Goal: Information Seeking & Learning: Learn about a topic

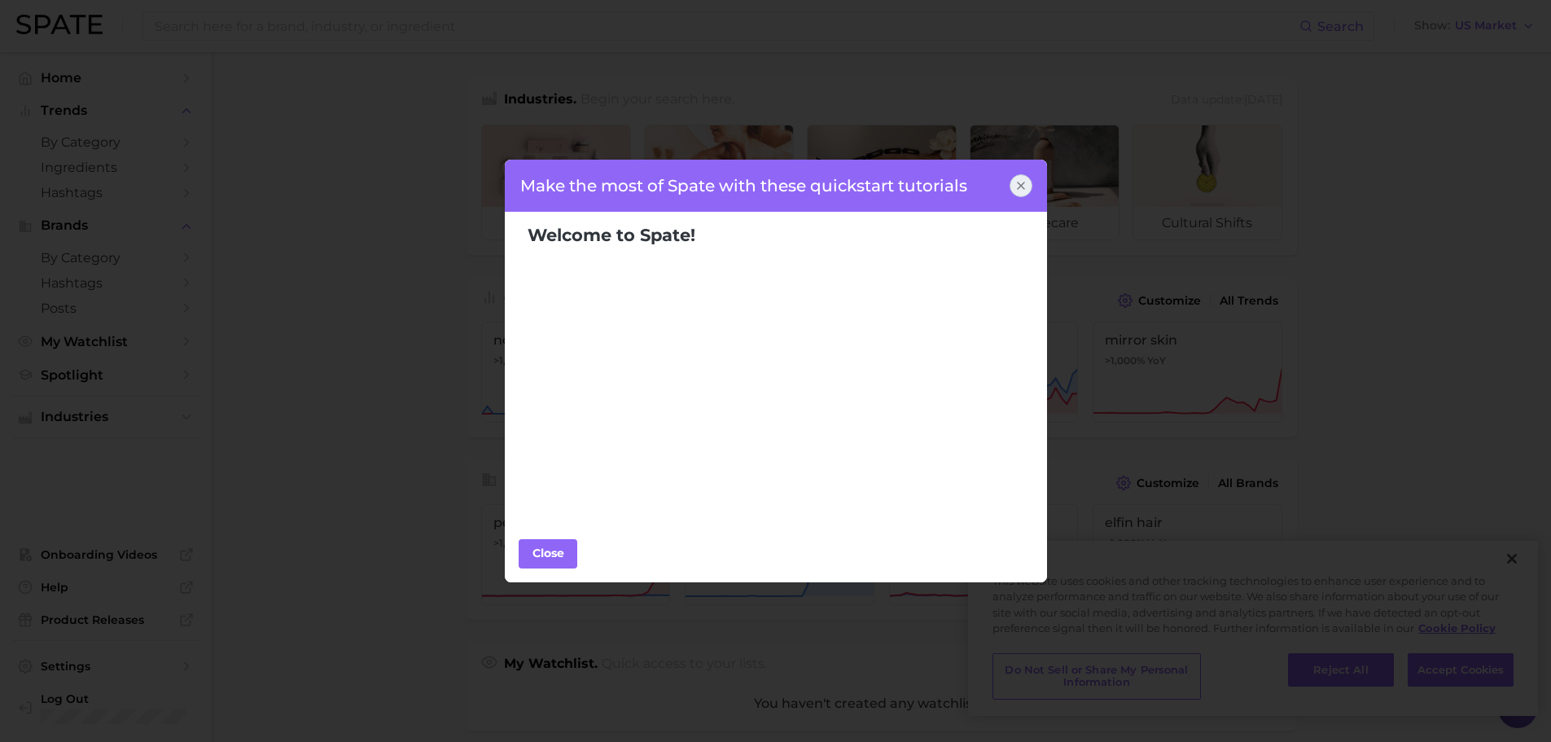
click at [1018, 192] on div at bounding box center [1021, 185] width 23 height 23
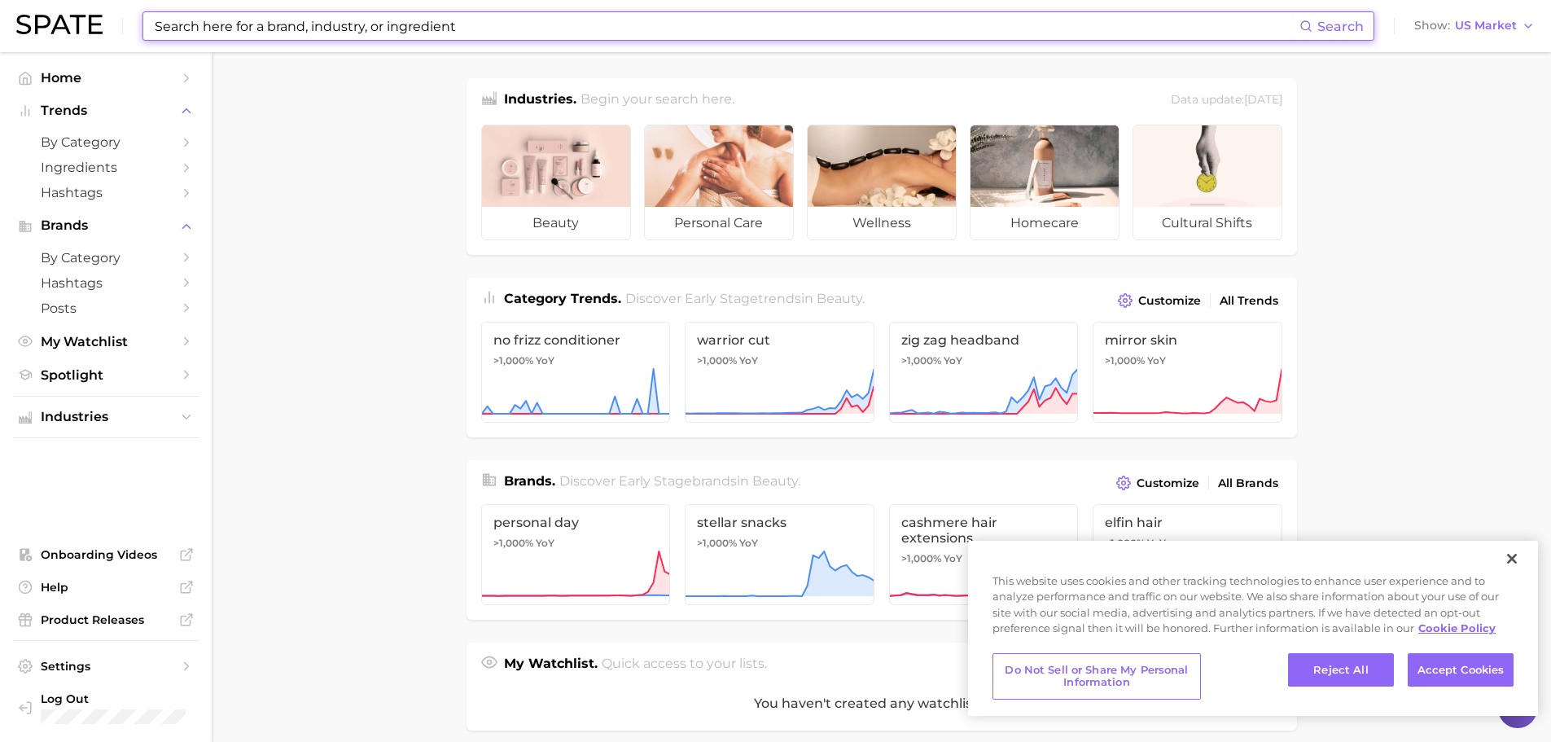
click at [477, 38] on input at bounding box center [726, 26] width 1146 height 28
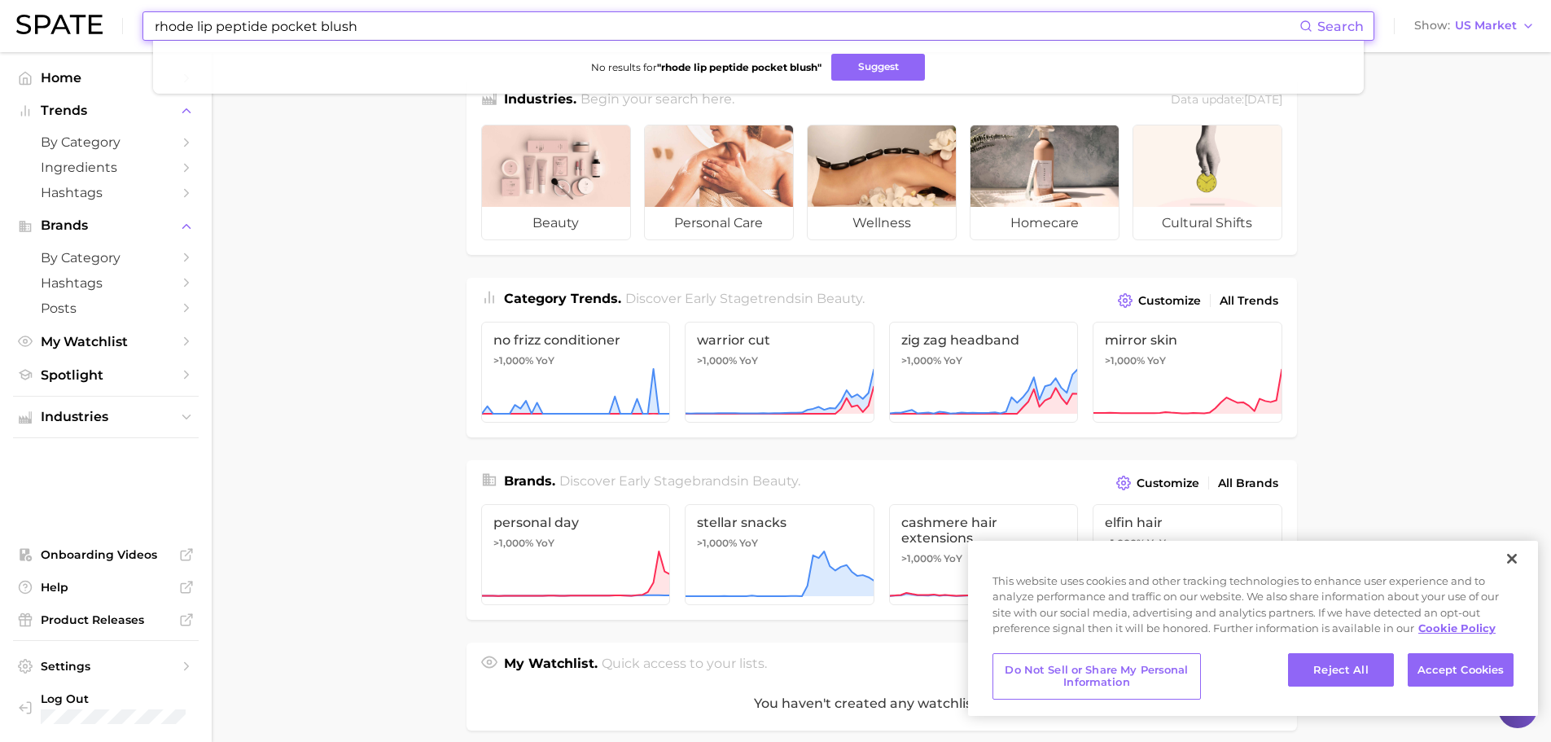
drag, startPoint x: 335, startPoint y: 45, endPoint x: 555, endPoint y: 78, distance: 222.3
click at [555, 41] on div "rhode lip peptide pocket blush Search No results for " rhode lip peptide pocket…" at bounding box center [758, 25] width 1232 height 29
type input "rhode lip peptide"
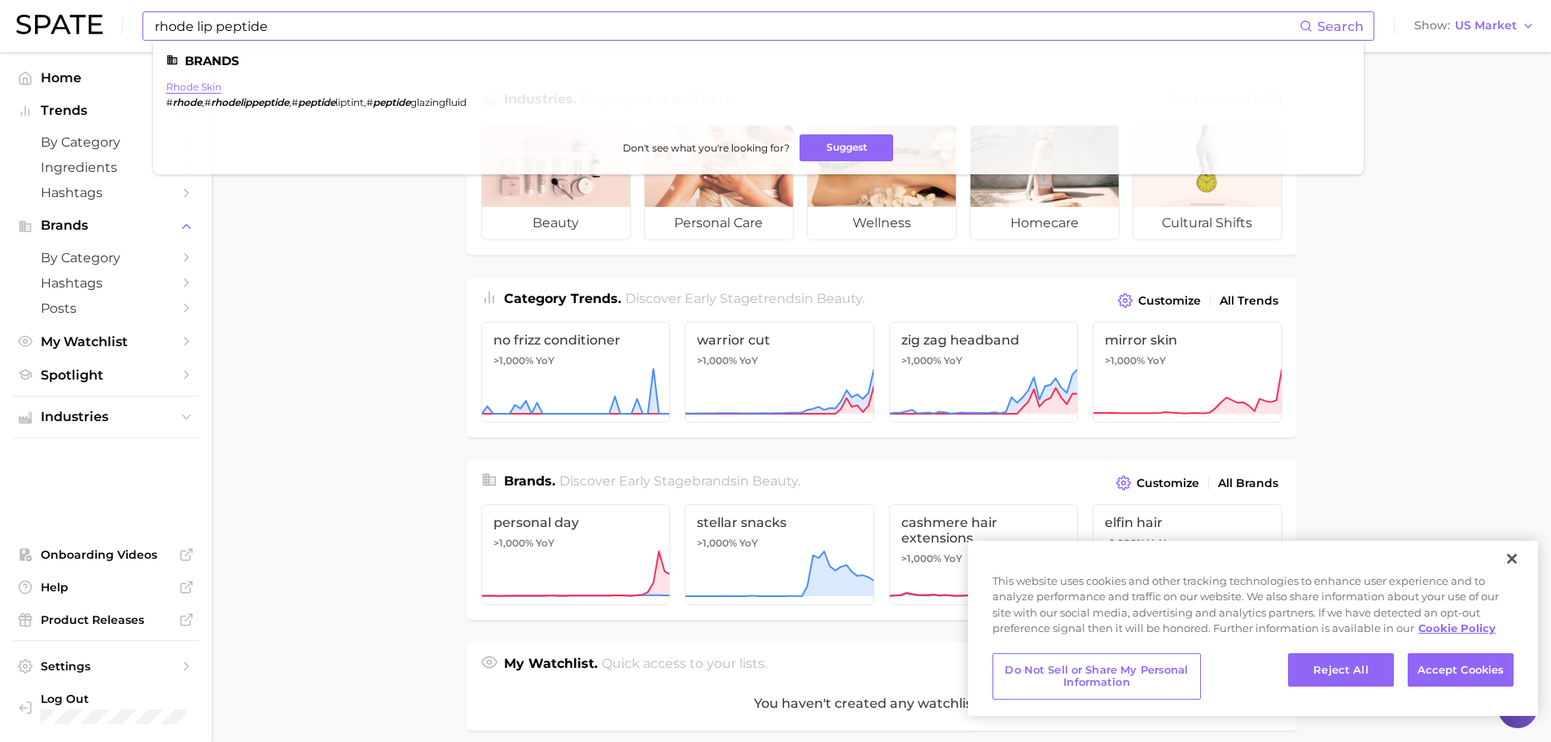
click at [182, 87] on link "rhode skin" at bounding box center [193, 87] width 55 height 12
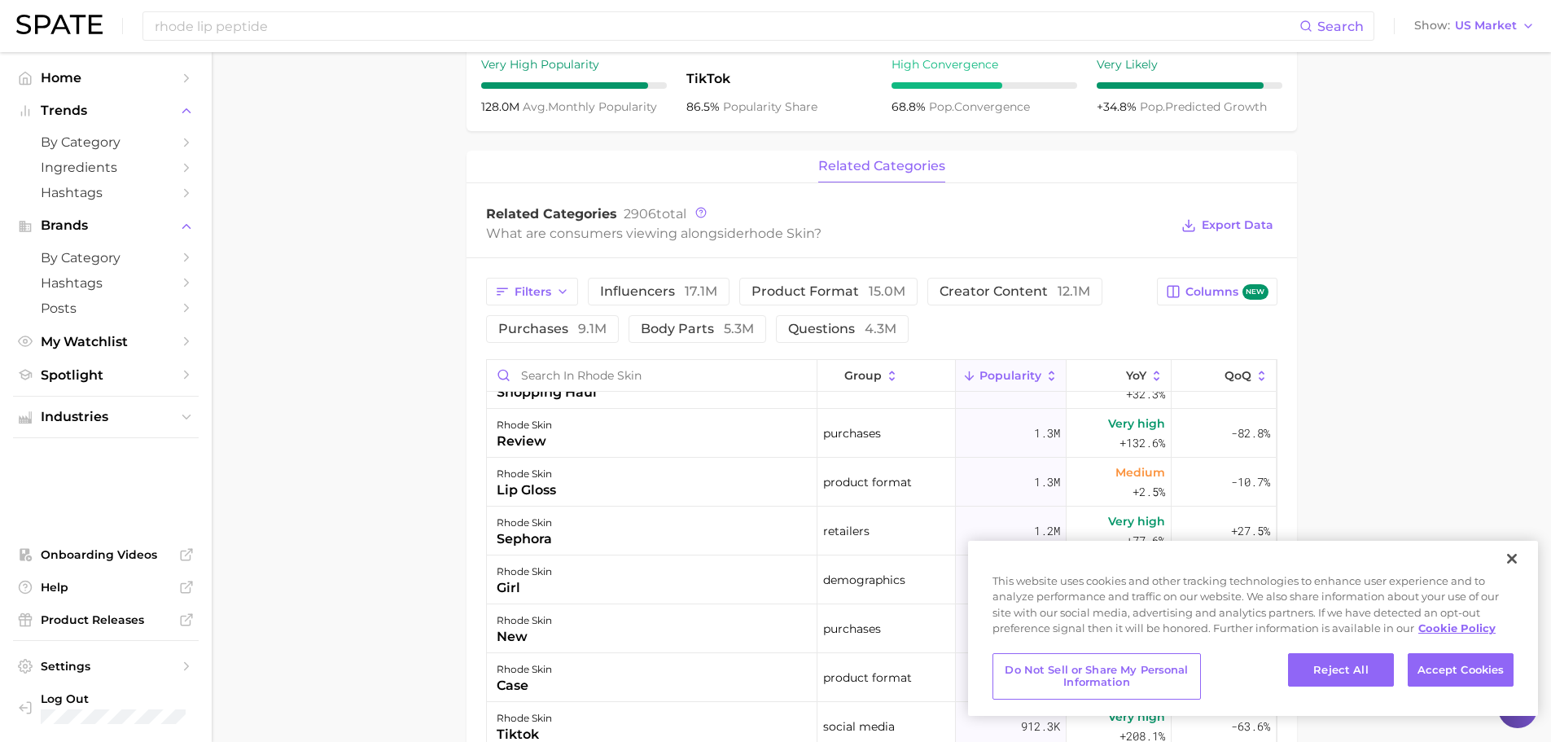
scroll to position [733, 0]
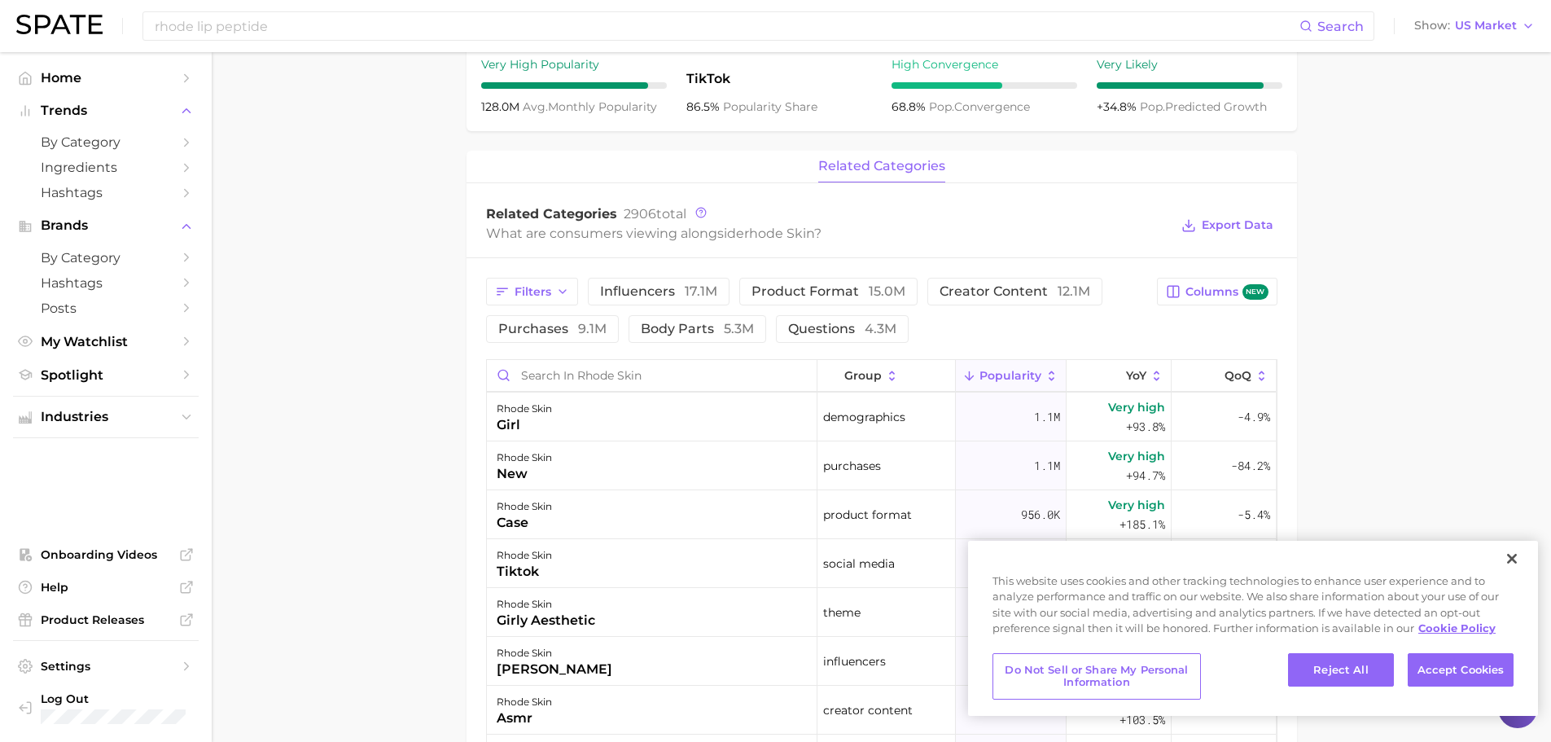
click at [339, 328] on main "Overview Google TikTok Instagram Beta brand rhode skin Add to Watchlist Export …" at bounding box center [881, 342] width 1339 height 1720
click at [1514, 560] on button "Close" at bounding box center [1512, 559] width 36 height 36
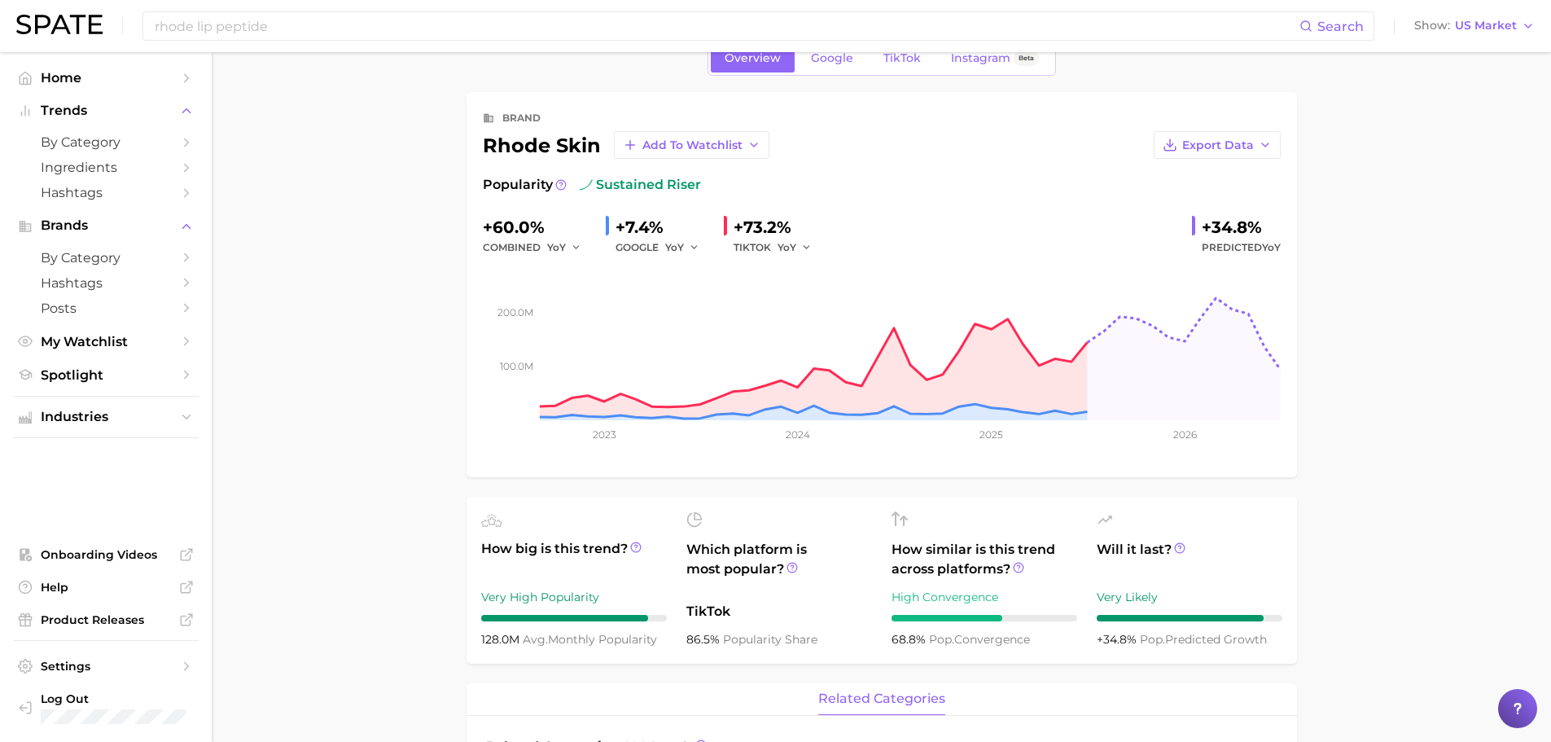
scroll to position [0, 0]
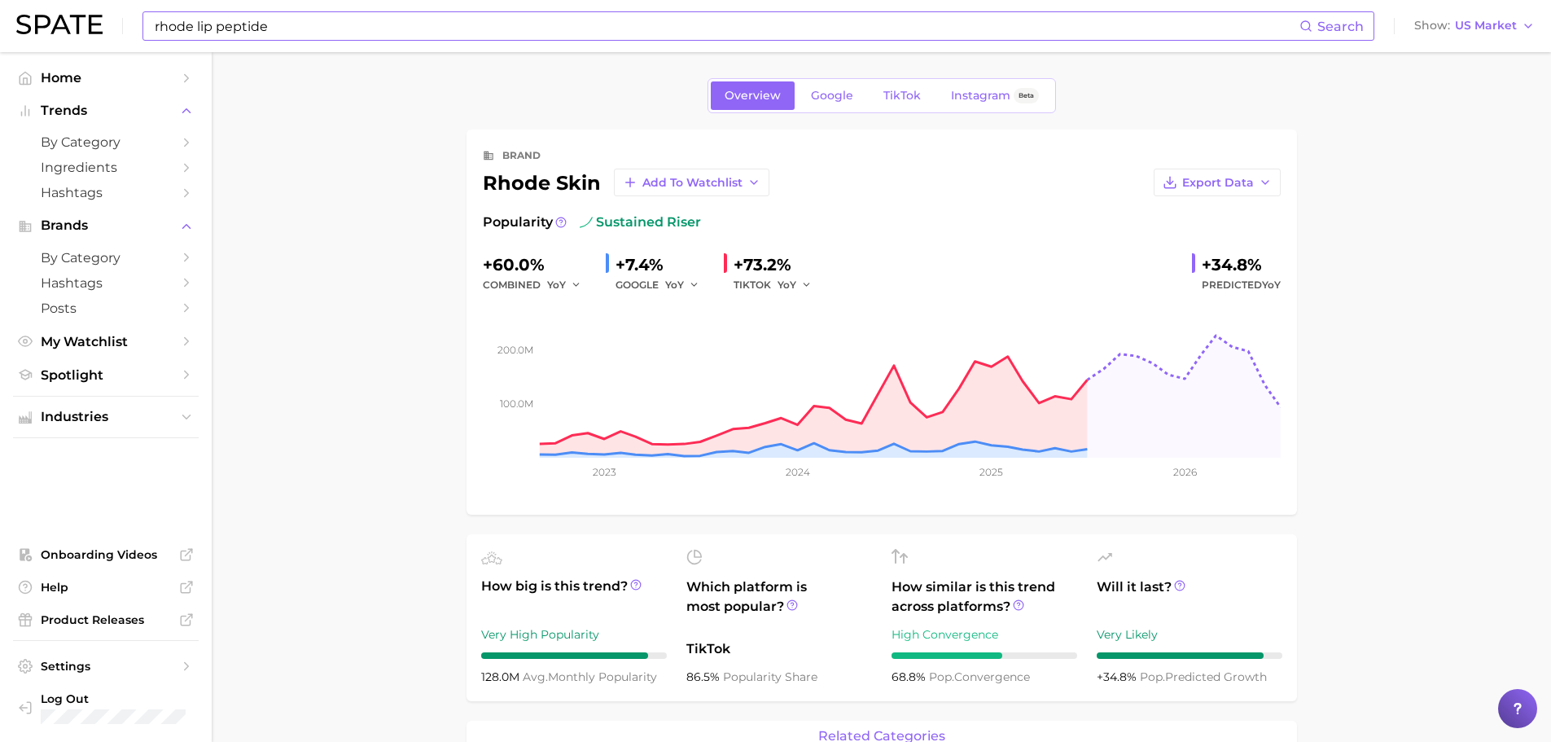
click at [263, 39] on input "rhode lip peptide" at bounding box center [726, 26] width 1146 height 28
type input "rhode lip peptide"
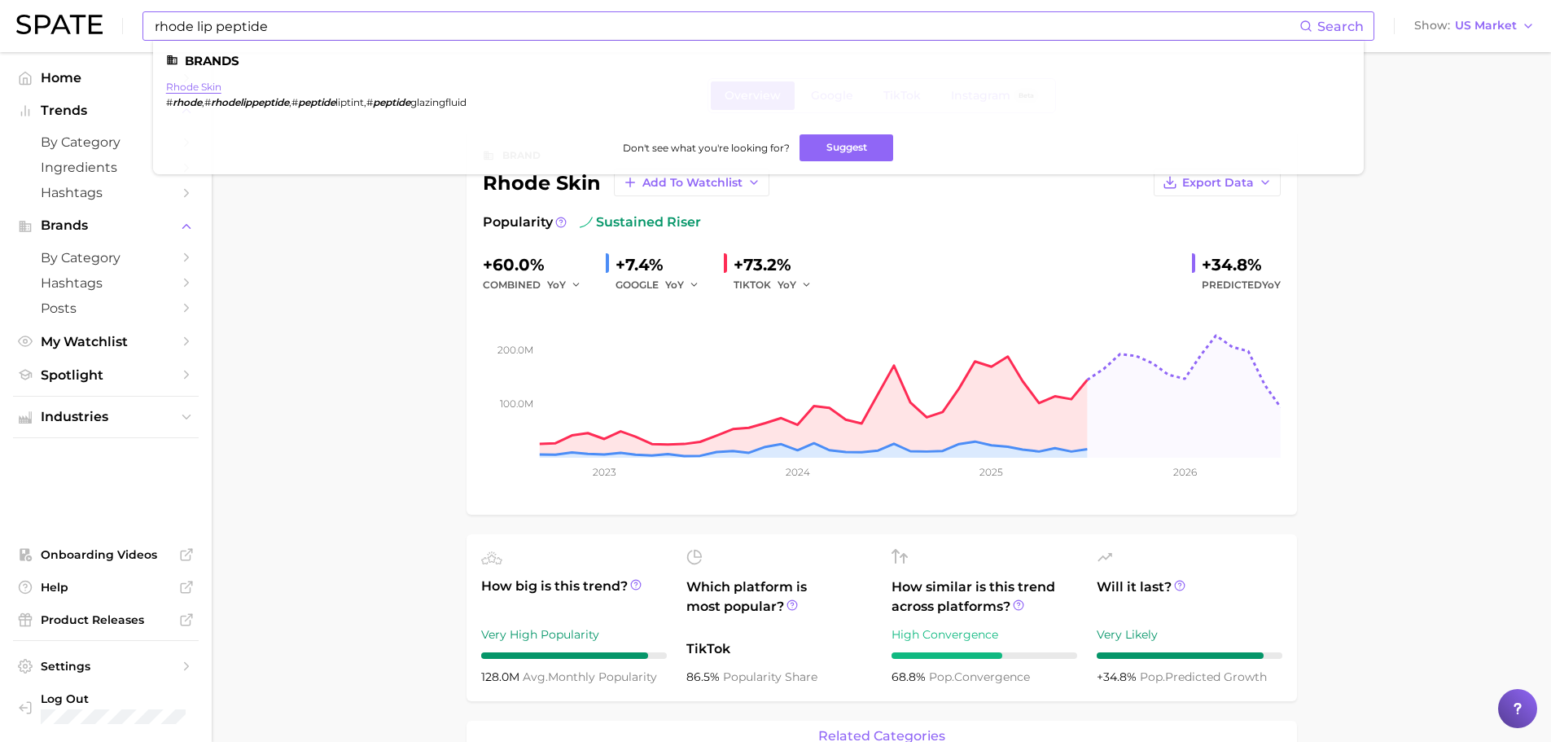
click at [205, 85] on link "rhode skin" at bounding box center [193, 87] width 55 height 12
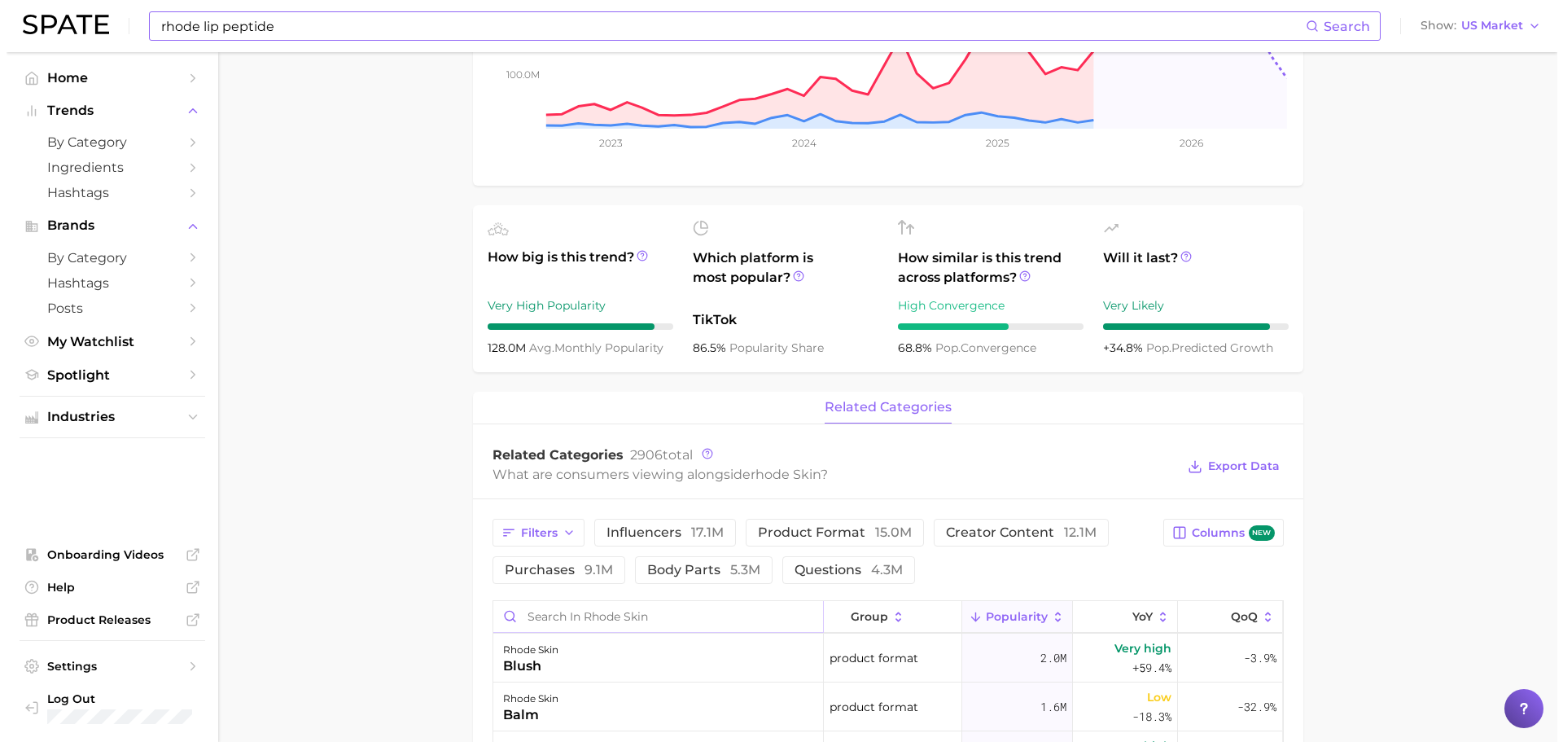
scroll to position [407, 0]
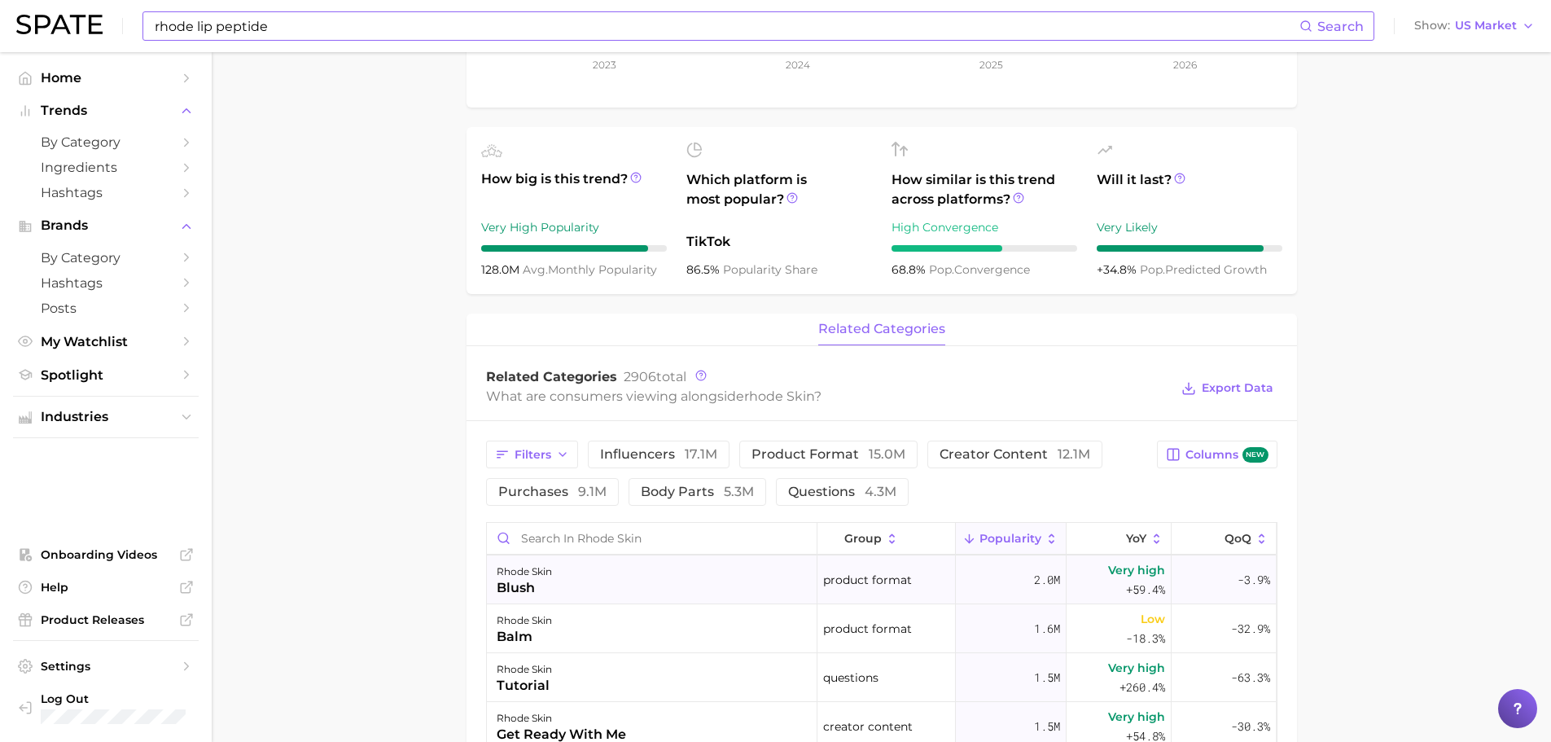
click at [552, 584] on div "blush" at bounding box center [524, 588] width 55 height 20
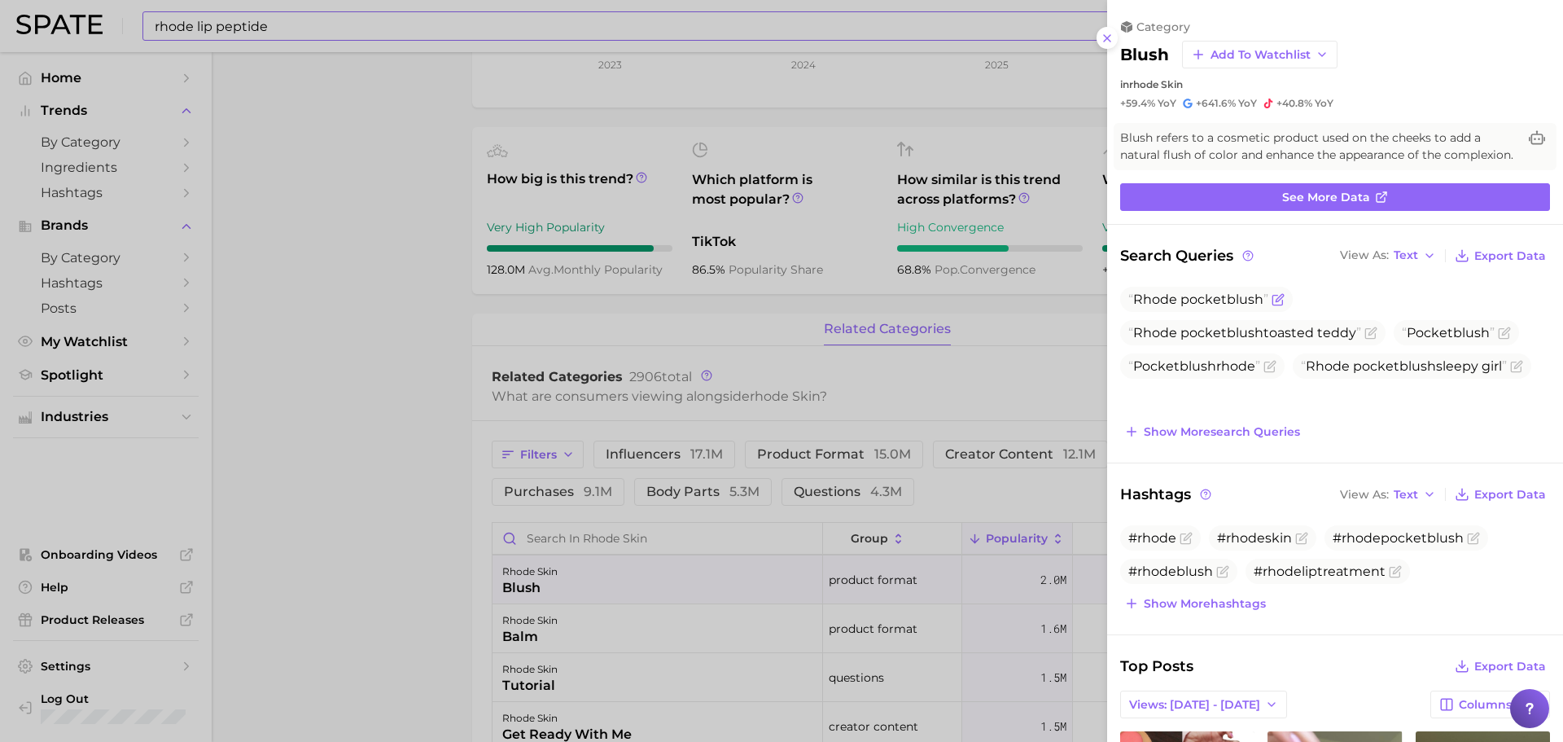
scroll to position [0, 0]
click at [1276, 306] on icon "Flag as miscategorized or irrelevant" at bounding box center [1278, 299] width 13 height 13
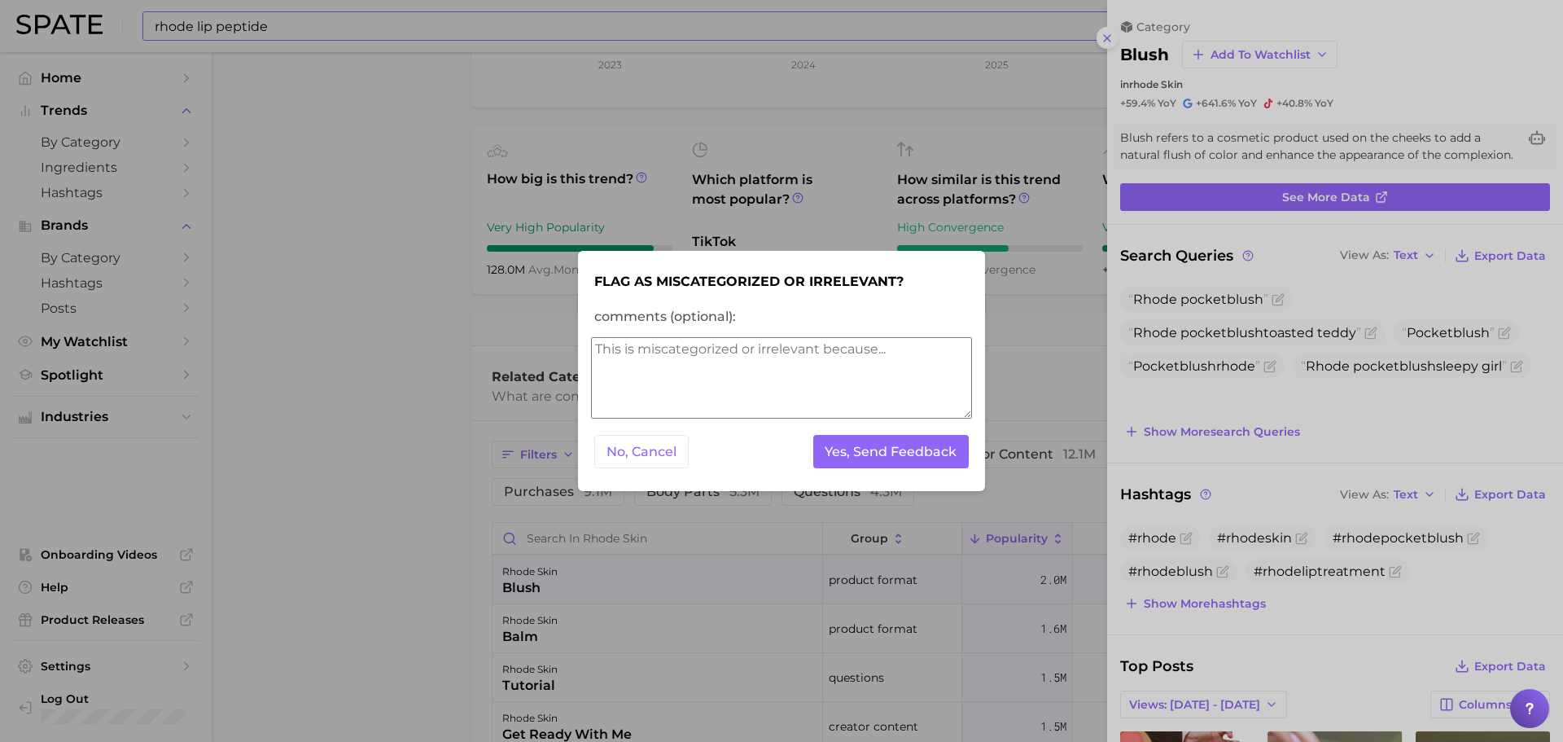
click at [651, 471] on form "Flag as miscategorized or irrelevant? comments (optional): No, Cancel Yes, Send…" at bounding box center [781, 371] width 381 height 214
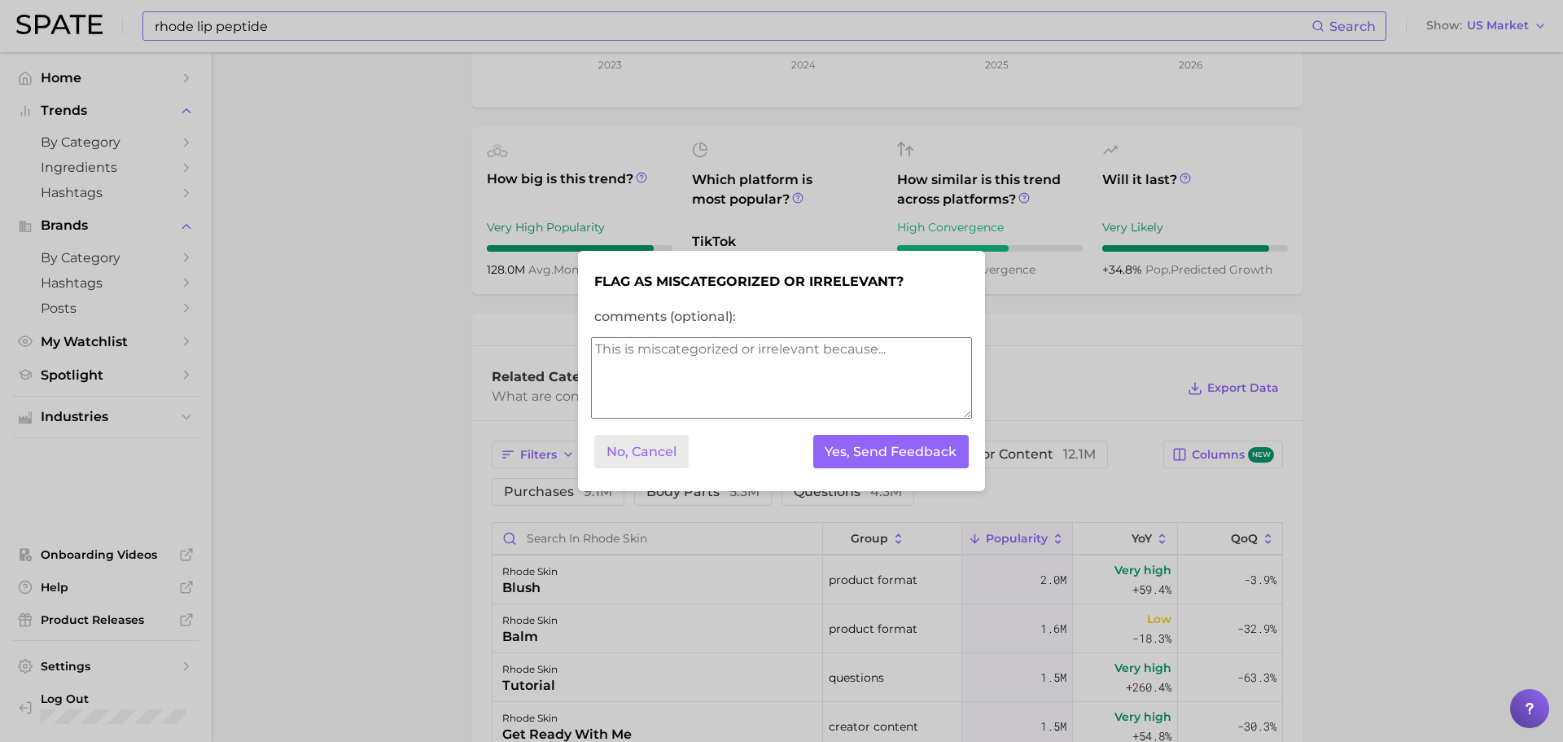
click at [616, 456] on button "No, Cancel" at bounding box center [641, 451] width 94 height 33
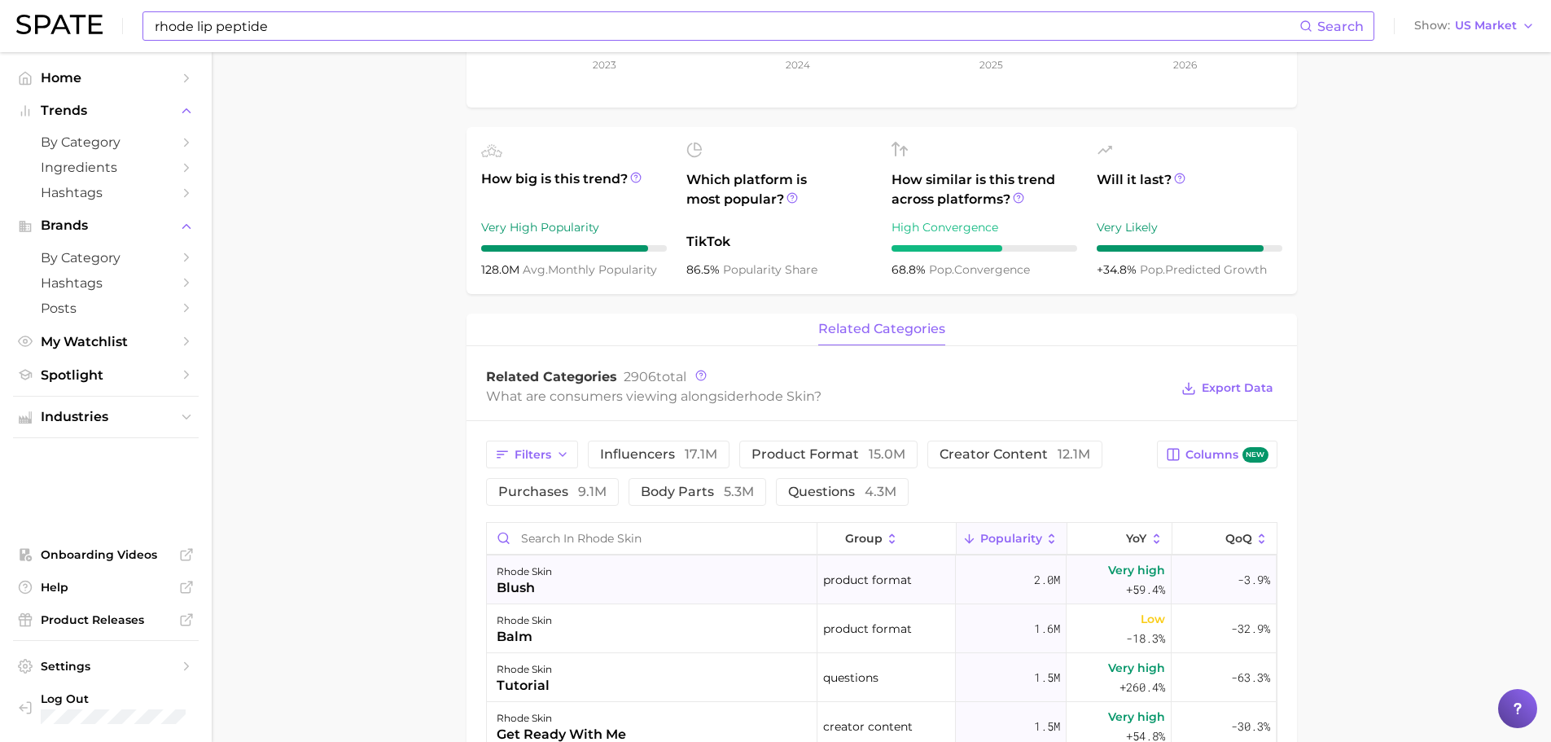
click at [576, 581] on div "rhode skin blush" at bounding box center [652, 579] width 331 height 49
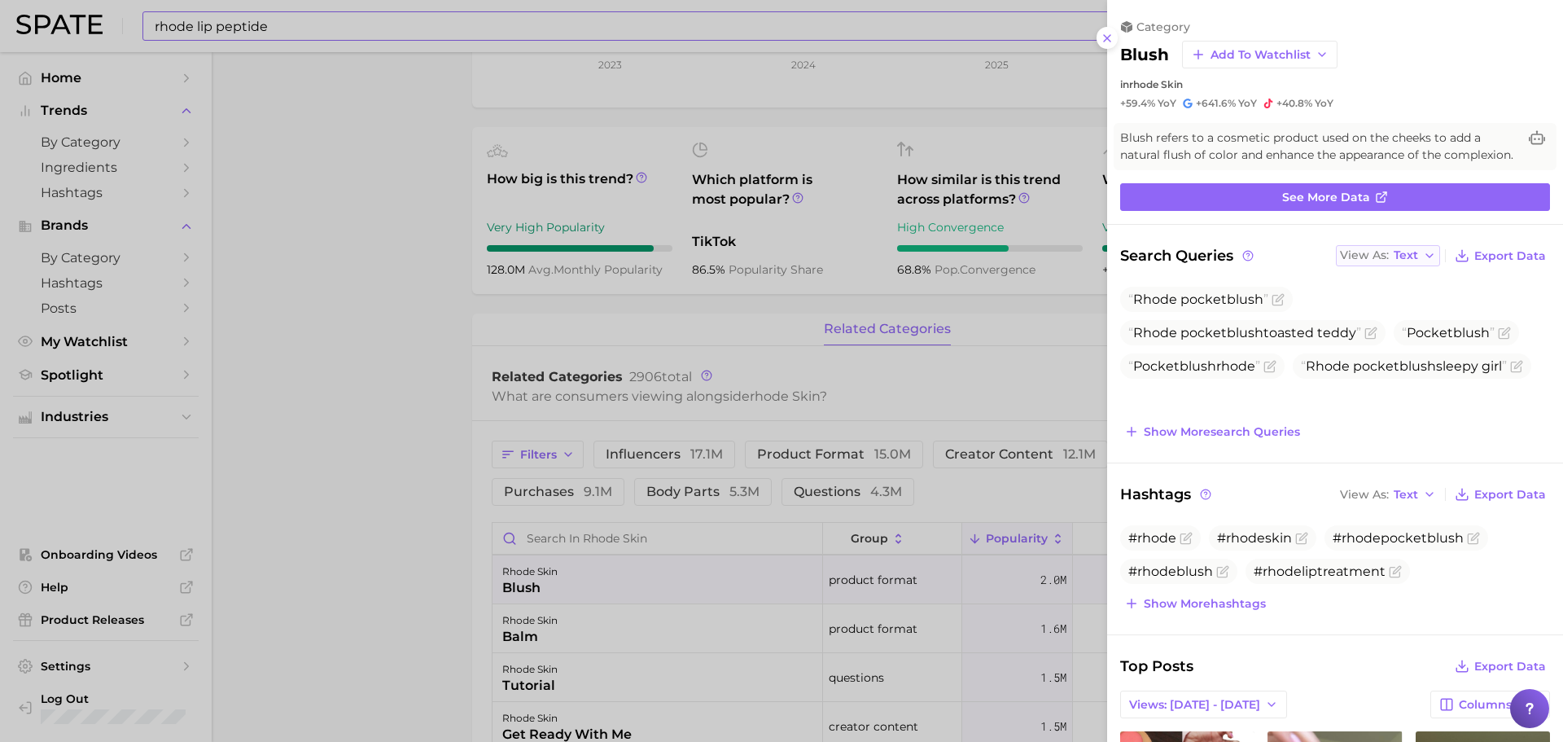
click at [1398, 260] on span "Text" at bounding box center [1406, 255] width 24 height 9
click at [1374, 316] on button "Table" at bounding box center [1425, 311] width 179 height 29
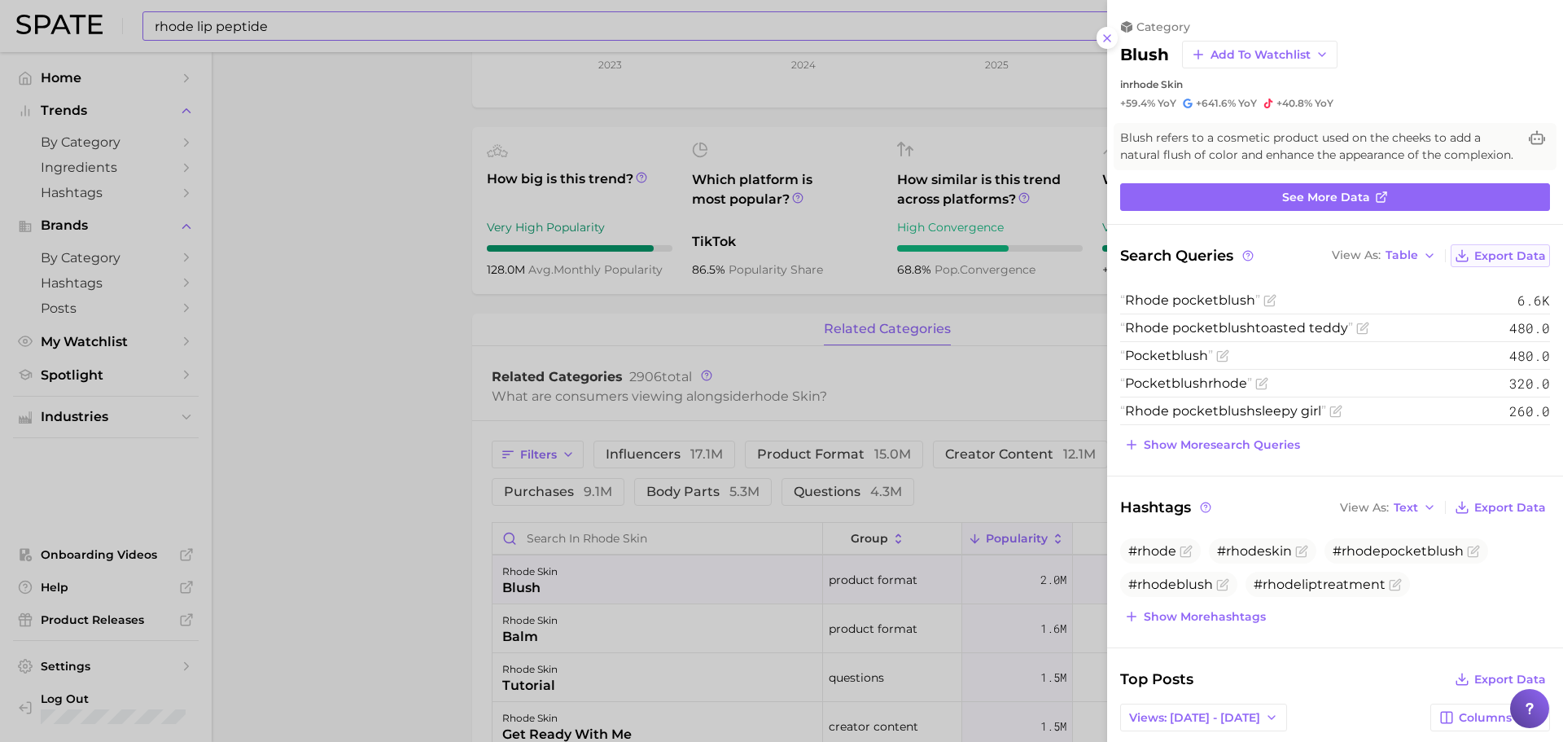
click at [1479, 267] on button "Export Data" at bounding box center [1500, 255] width 99 height 23
click at [285, 303] on div at bounding box center [781, 371] width 1563 height 742
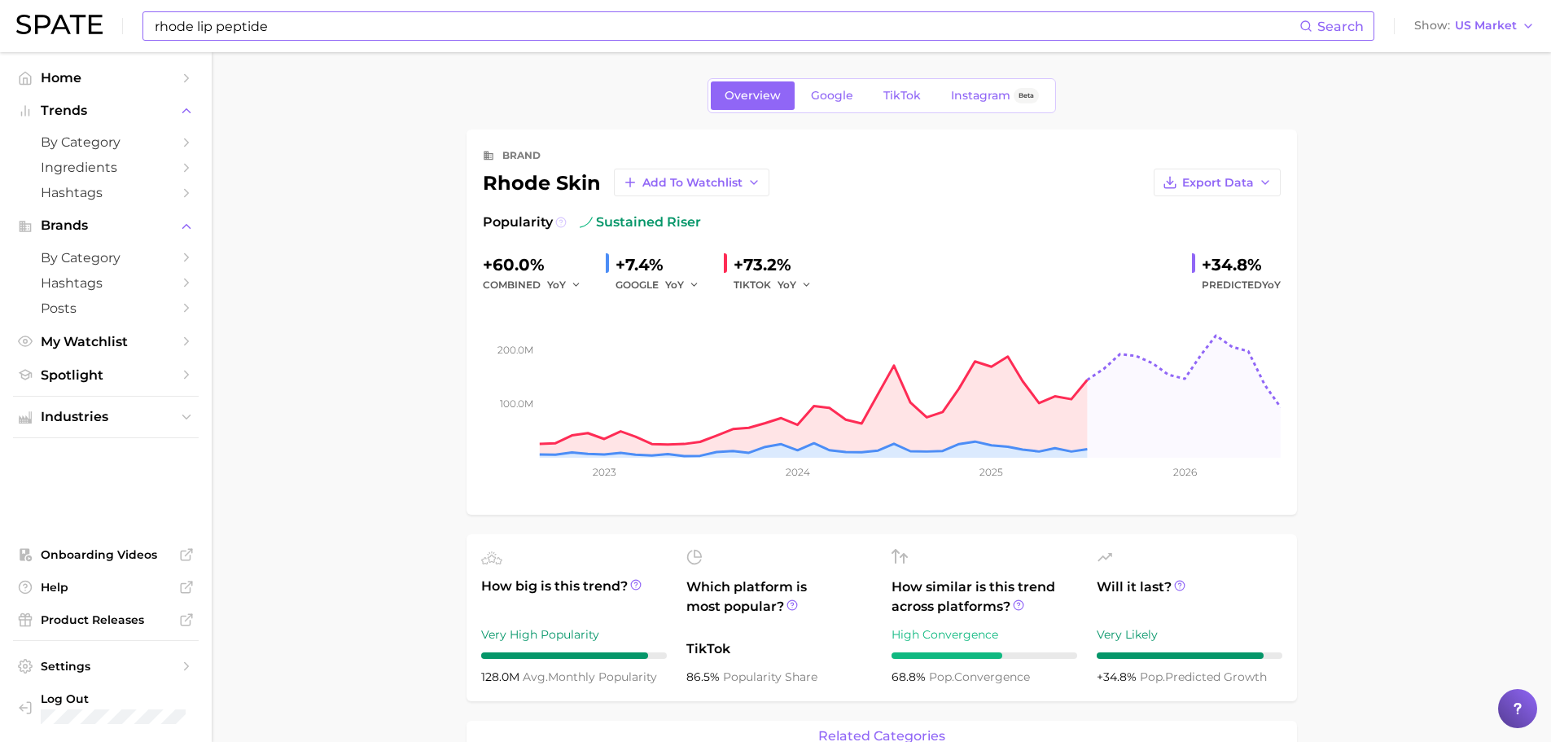
click at [558, 220] on icon at bounding box center [560, 222] width 11 height 11
drag, startPoint x: 406, startPoint y: 318, endPoint x: 738, endPoint y: 421, distance: 347.9
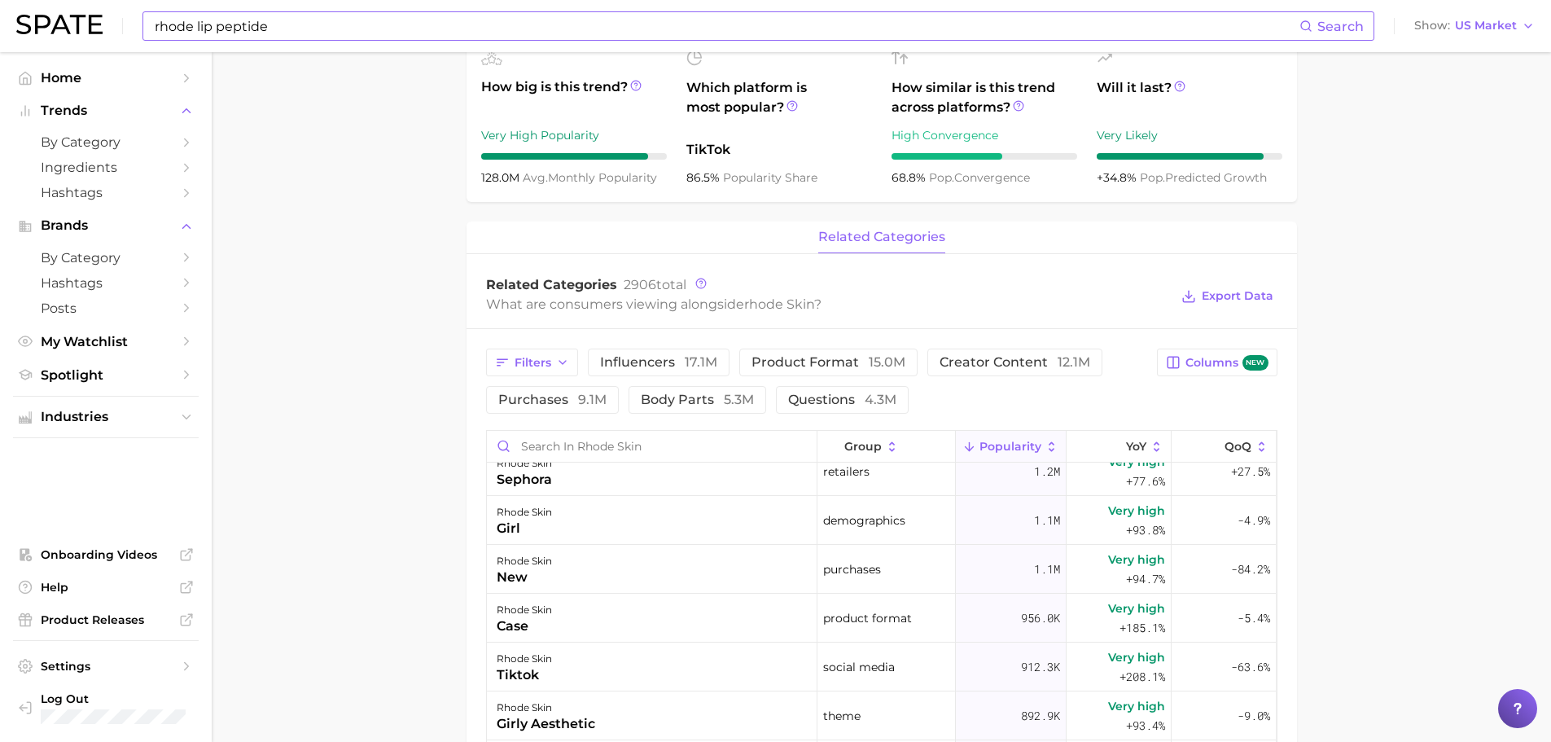
scroll to position [570, 0]
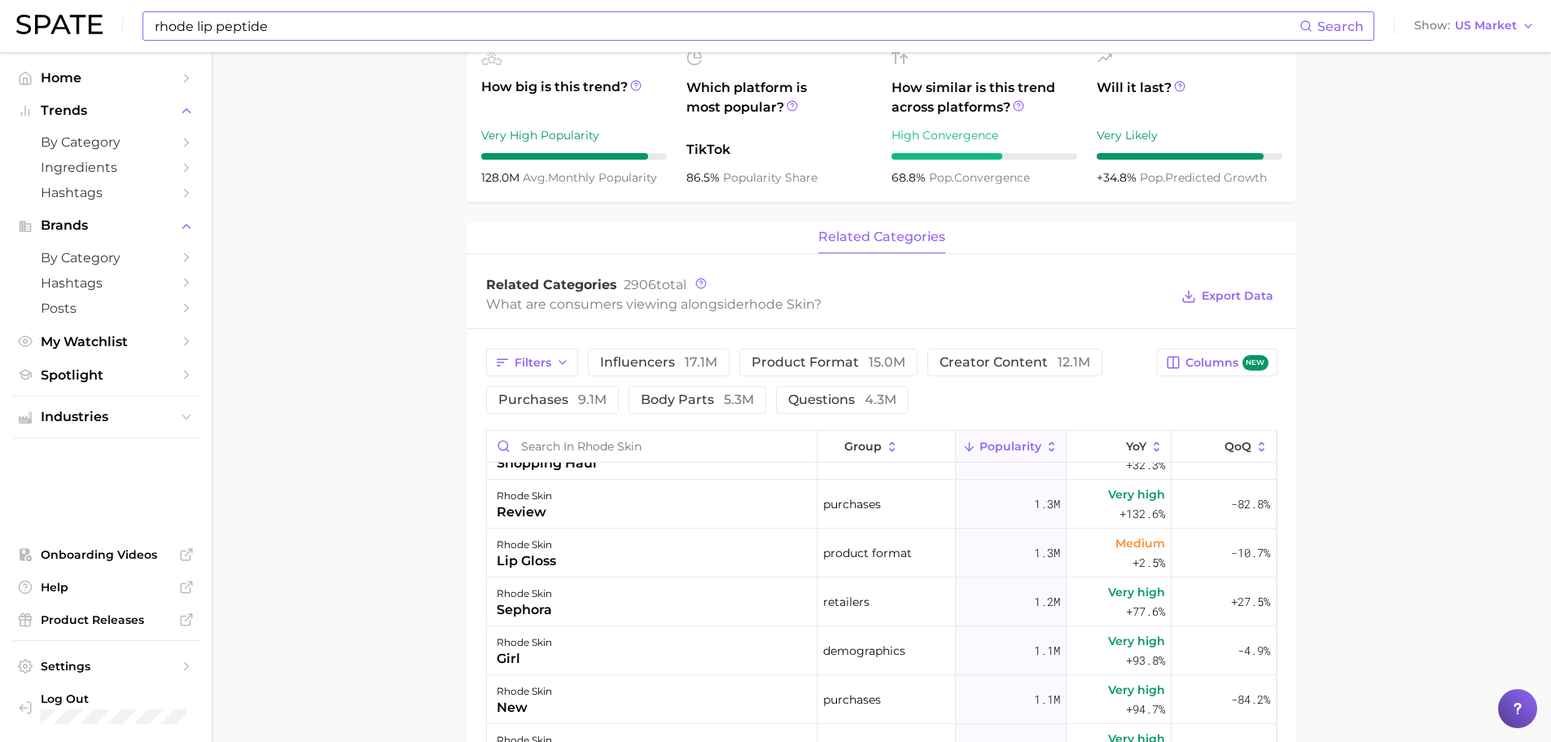
click at [548, 379] on div "Filters influencers 17.1m product format 15.0m creator content 12.1m purchases …" at bounding box center [817, 380] width 662 height 65
click at [553, 369] on button "Filters" at bounding box center [532, 362] width 92 height 28
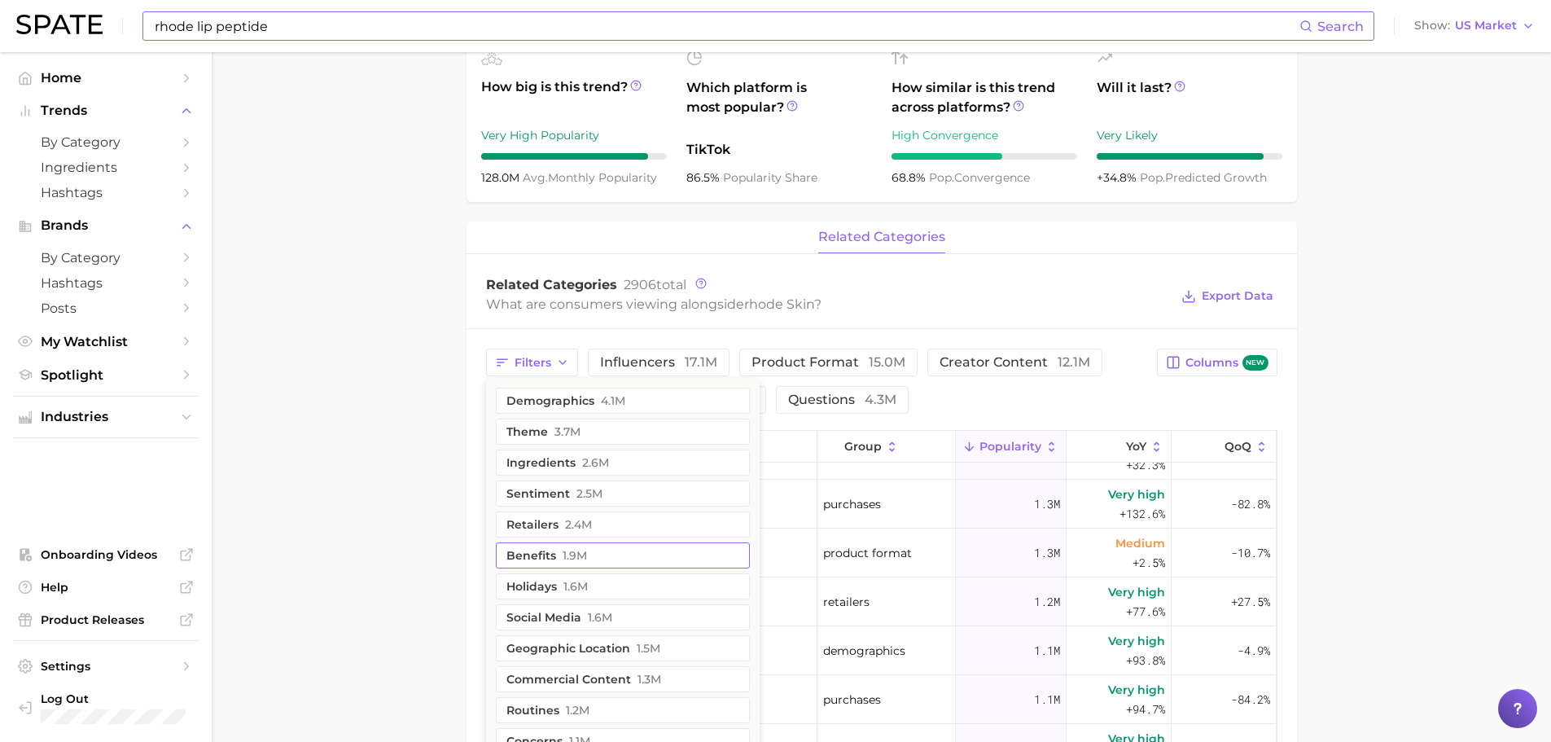
scroll to position [662, 0]
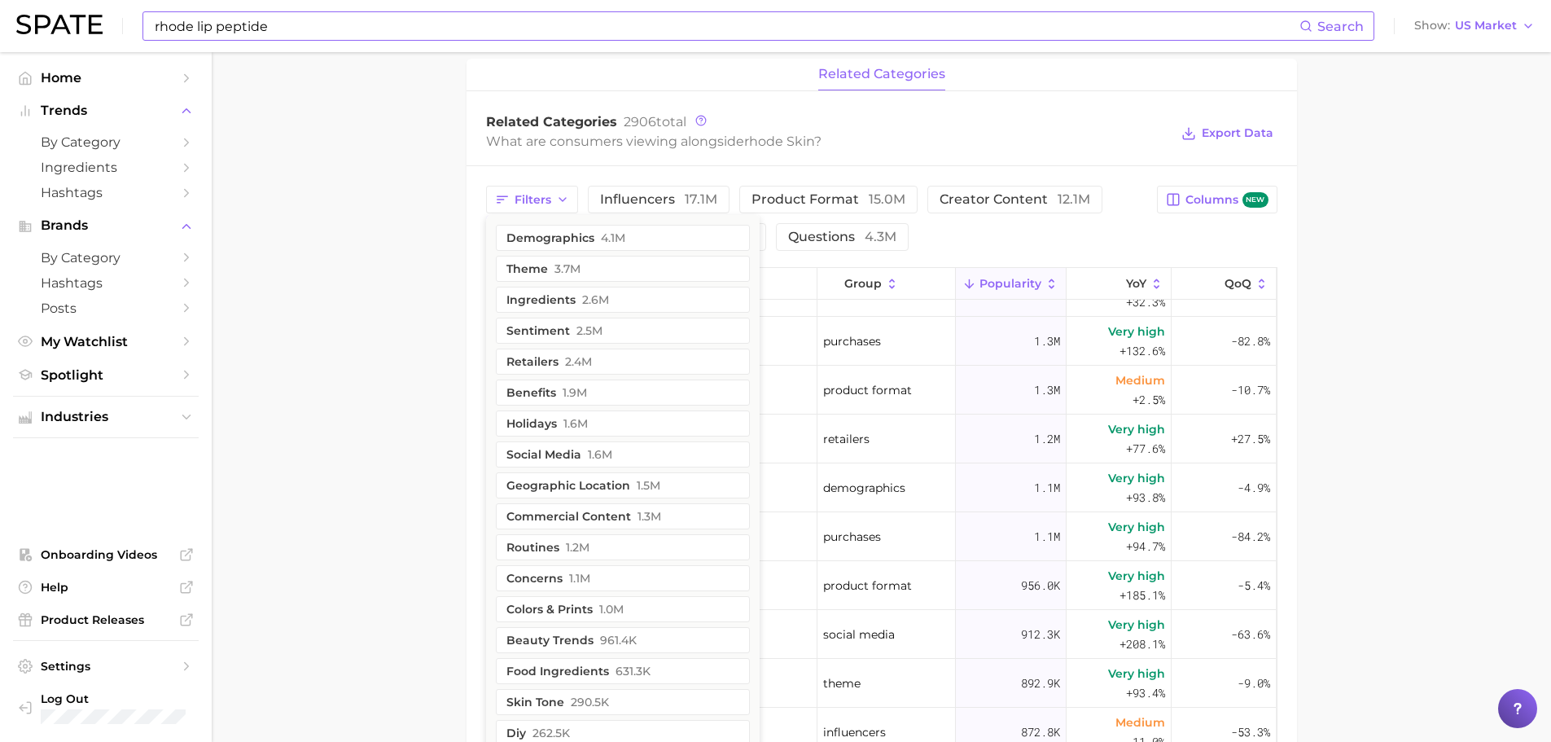
click at [327, 510] on main "Overview Google TikTok Instagram Beta brand rhode skin Add to Watchlist Export …" at bounding box center [881, 250] width 1339 height 1720
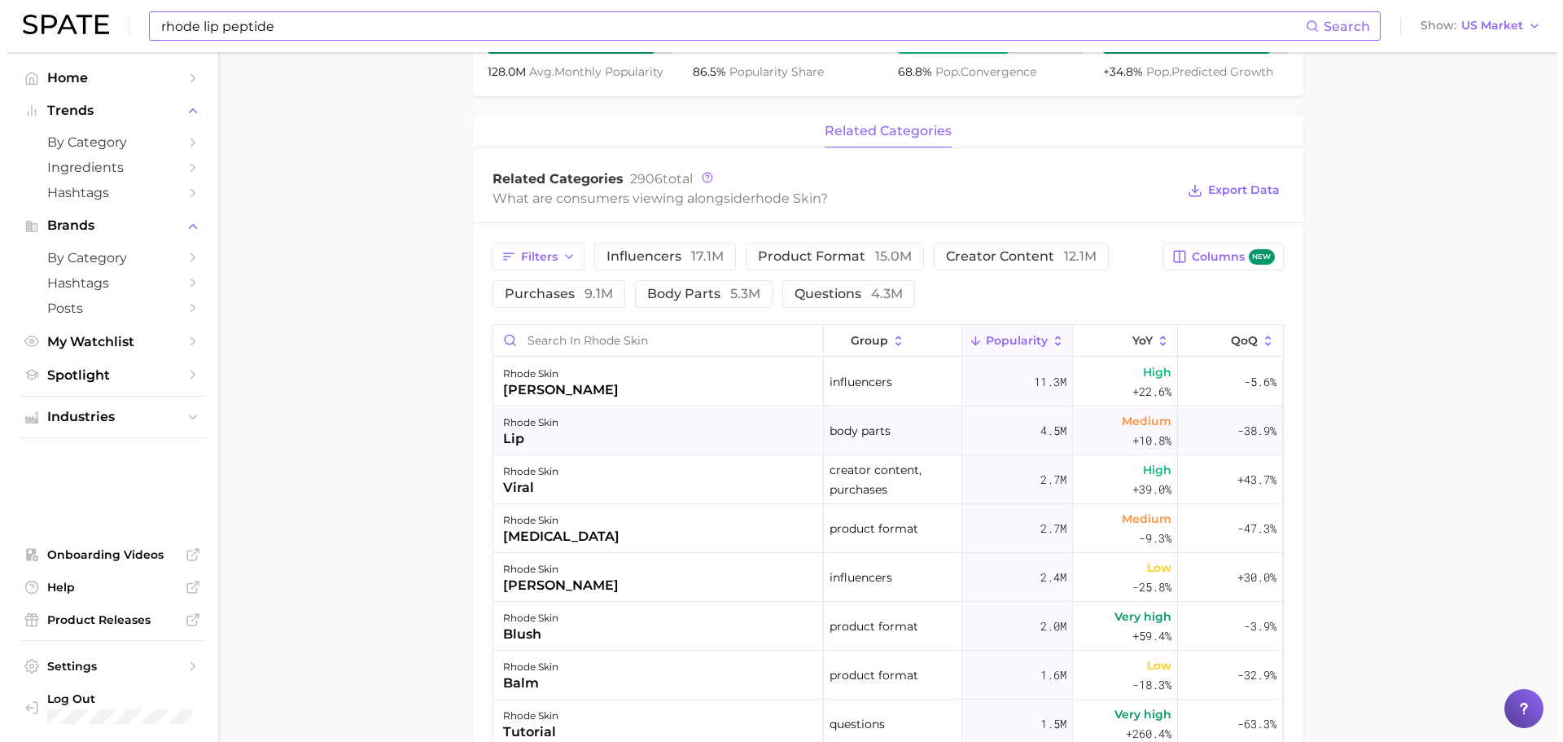
scroll to position [581, 0]
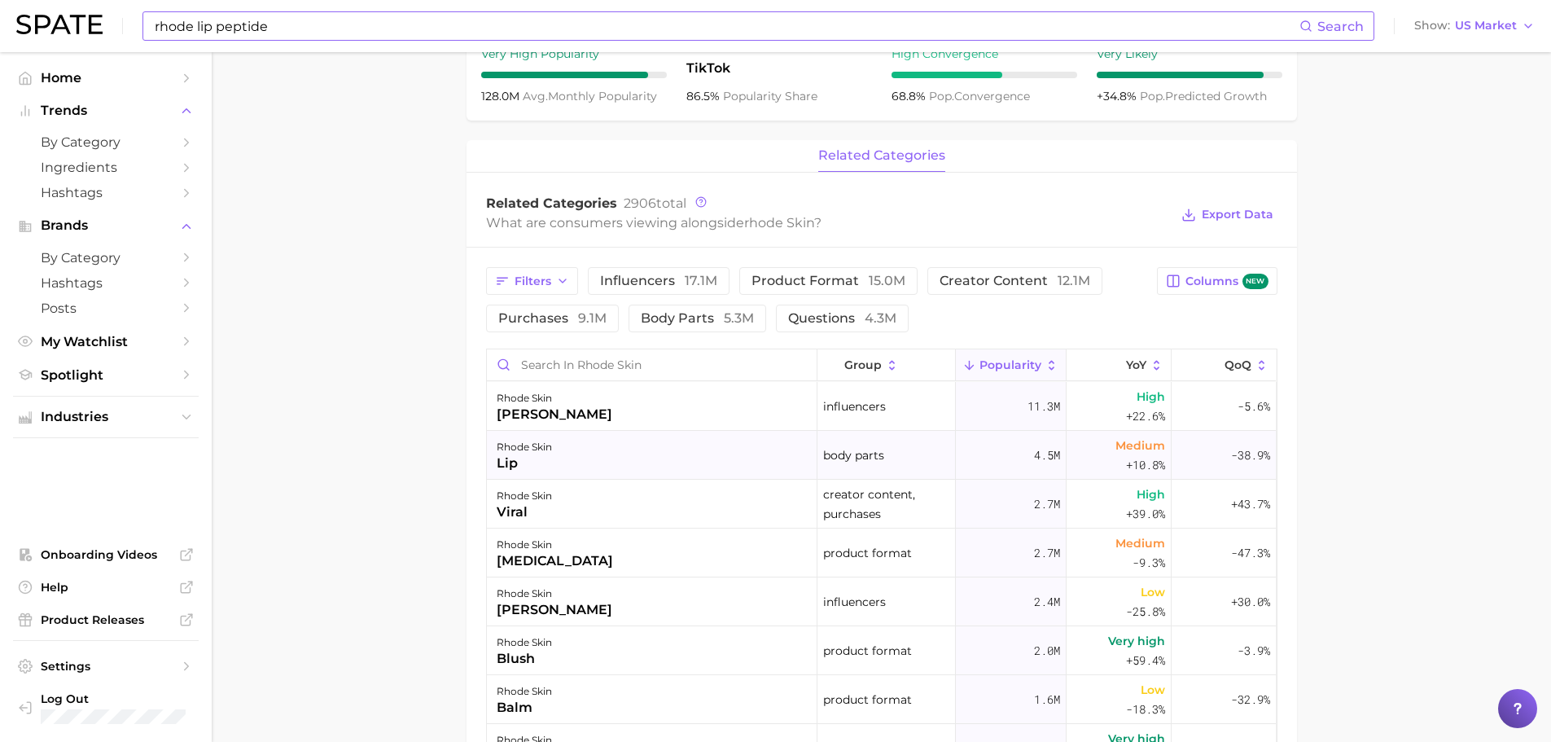
click at [619, 450] on div "rhode skin lip" at bounding box center [652, 455] width 331 height 49
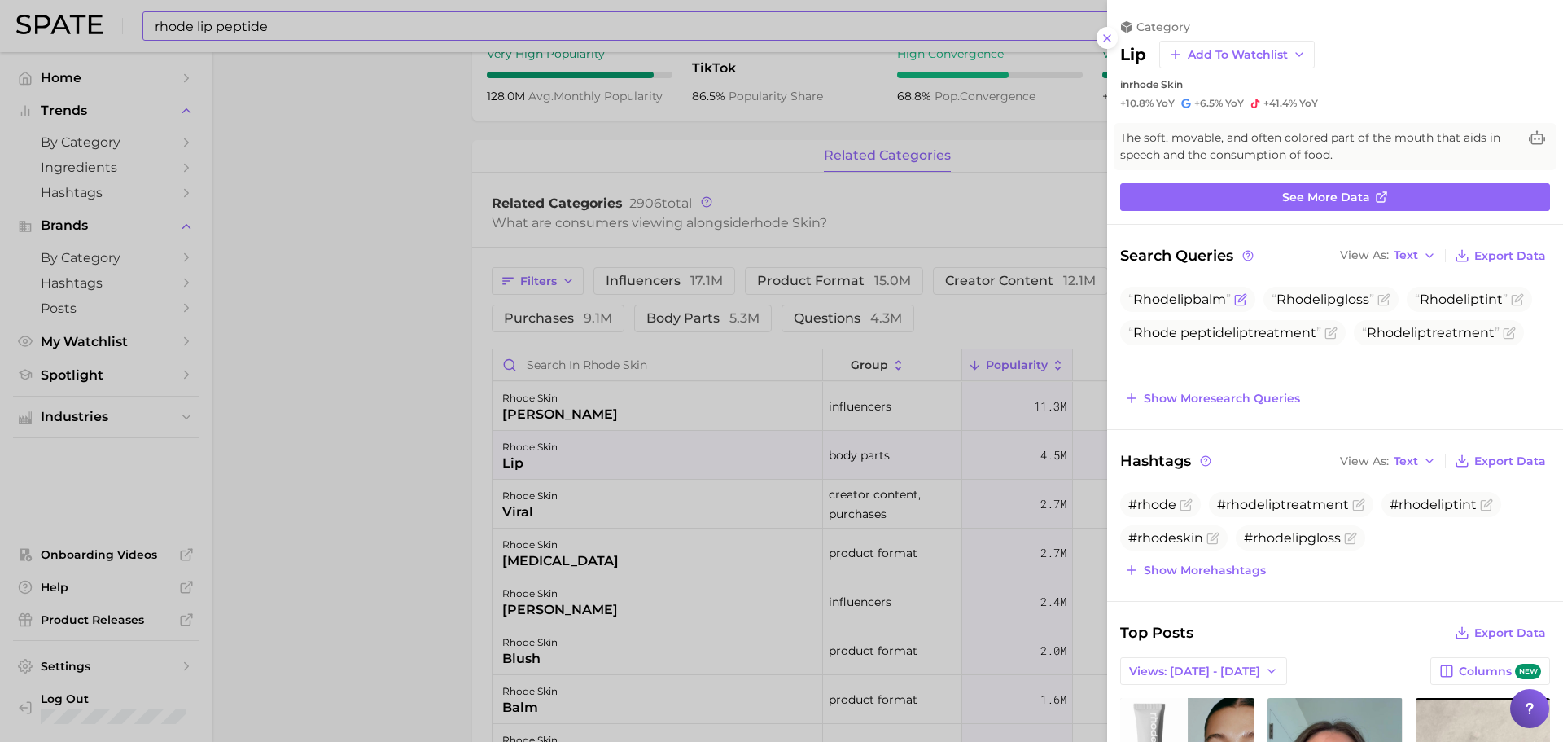
scroll to position [0, 0]
click at [1389, 200] on link "See more data" at bounding box center [1335, 197] width 430 height 28
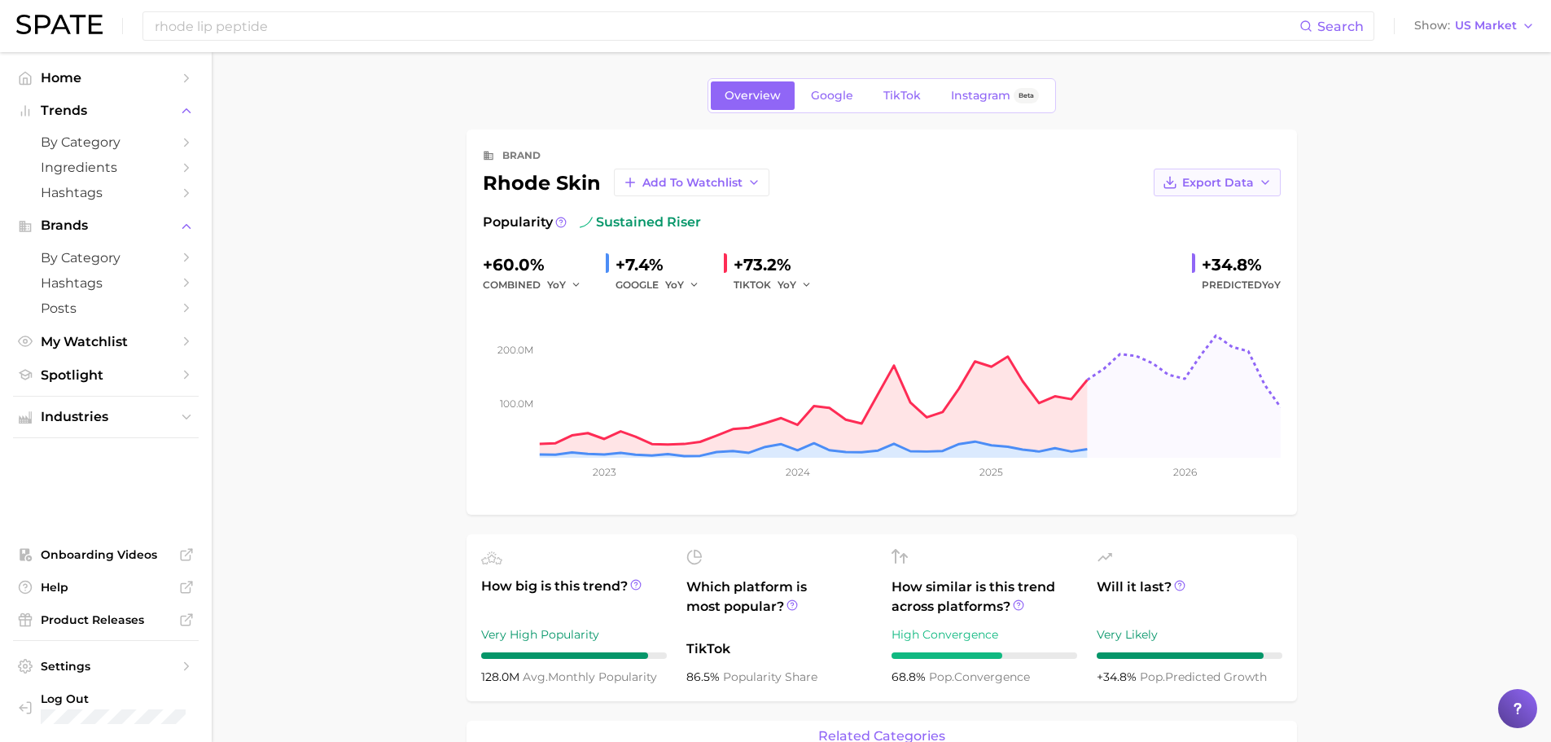
click at [1224, 185] on span "Export Data" at bounding box center [1218, 183] width 72 height 14
click at [1233, 215] on button "Time Series CSV" at bounding box center [1191, 212] width 179 height 29
